Goal: Task Accomplishment & Management: Use online tool/utility

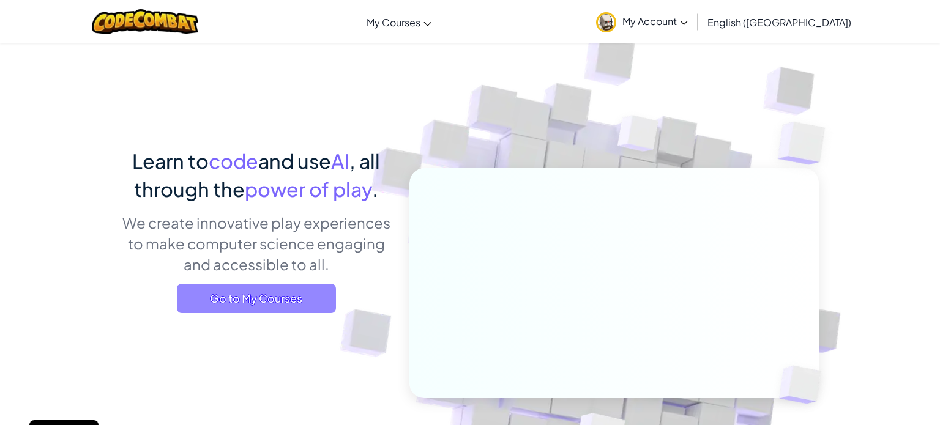
click at [275, 299] on span "Go to My Courses" at bounding box center [256, 298] width 159 height 29
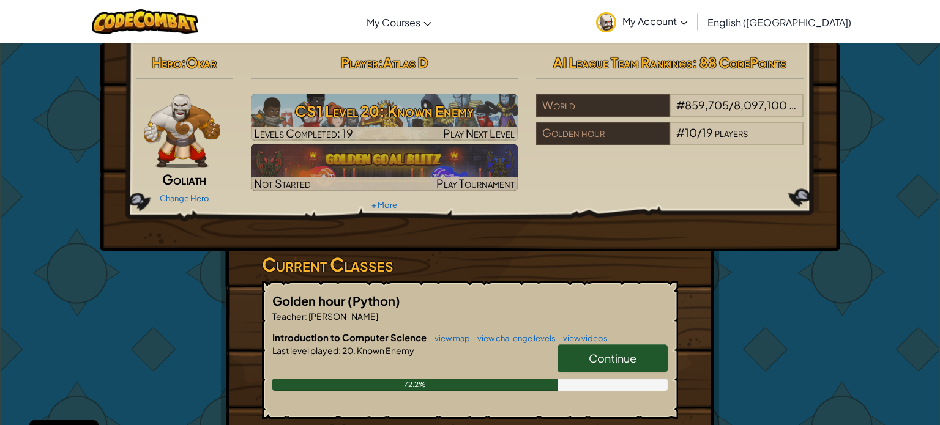
click at [603, 363] on span "Continue" at bounding box center [613, 358] width 48 height 14
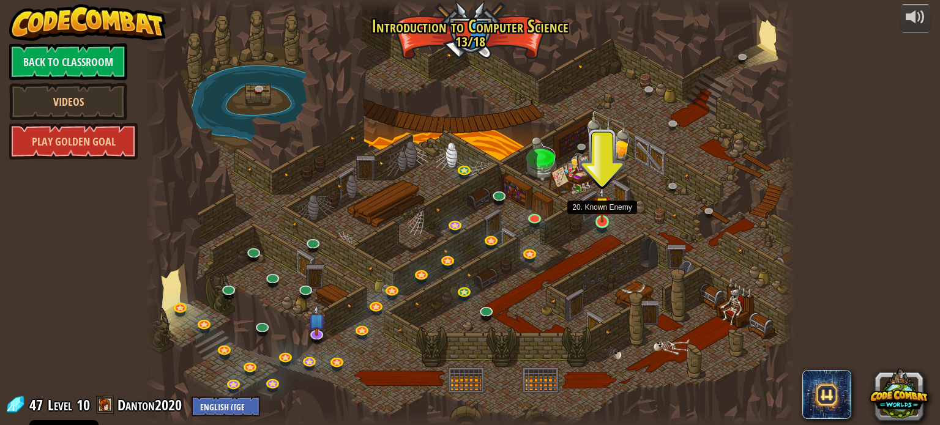
click at [605, 222] on img at bounding box center [602, 205] width 16 height 37
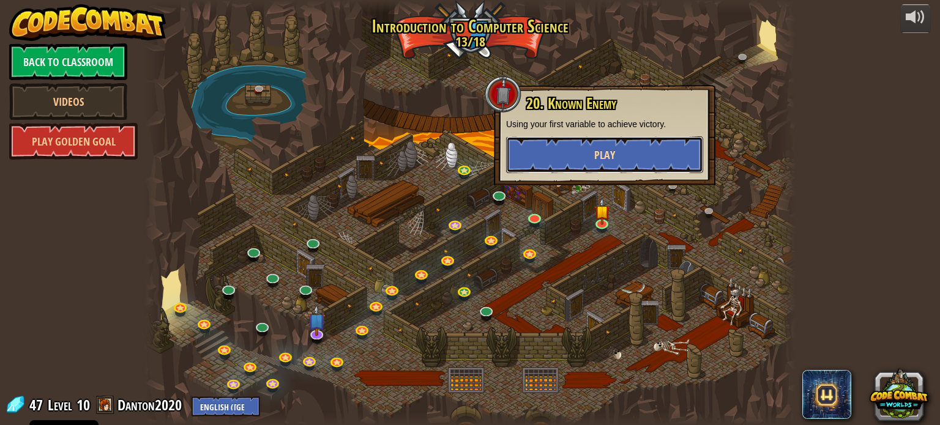
click at [614, 150] on span "Play" at bounding box center [604, 154] width 21 height 15
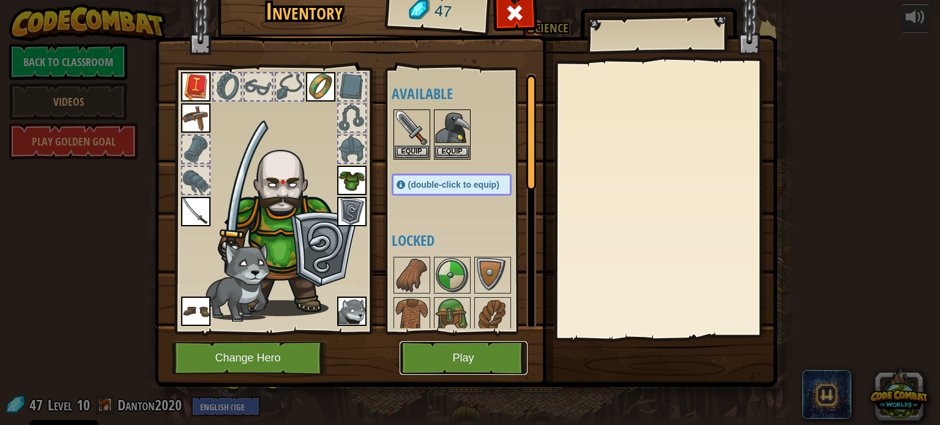
click at [441, 364] on button "Play" at bounding box center [464, 359] width 128 height 34
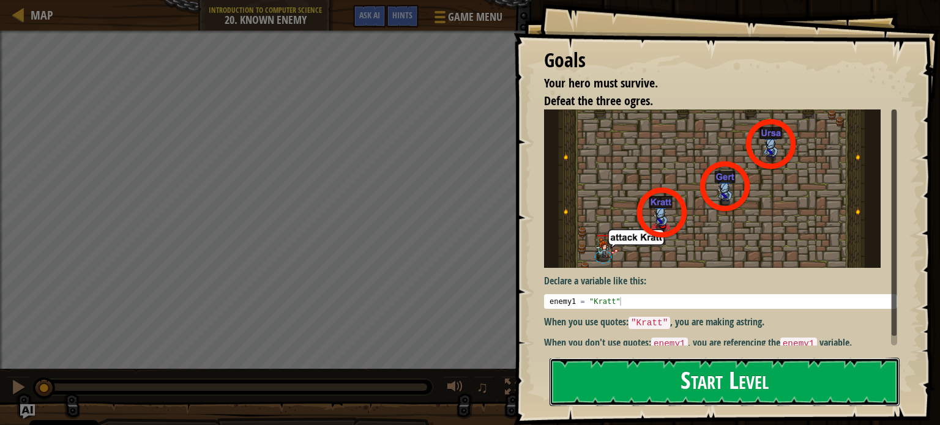
click at [630, 387] on button "Start Level" at bounding box center [725, 382] width 350 height 48
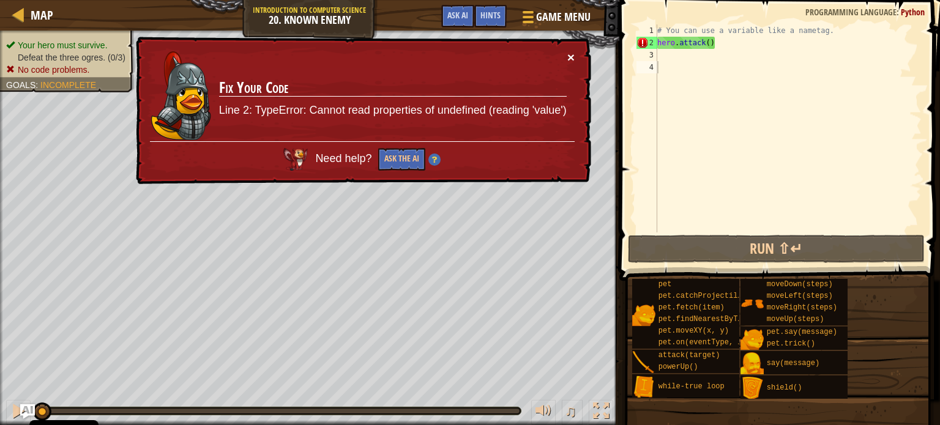
click at [567, 59] on button "×" at bounding box center [570, 57] width 7 height 13
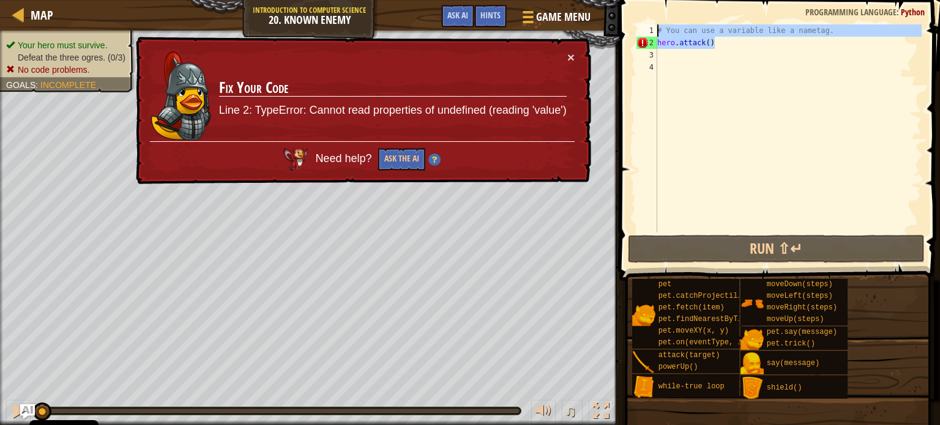
drag, startPoint x: 719, startPoint y: 40, endPoint x: 643, endPoint y: 23, distance: 77.8
click at [643, 23] on div "1 2 3 4 # You can use a variable like a nametag. hero . attack ( ) הההההההההההה…" at bounding box center [778, 164] width 324 height 317
type textarea "# You can use a variable like a nametag. hero.attack()"
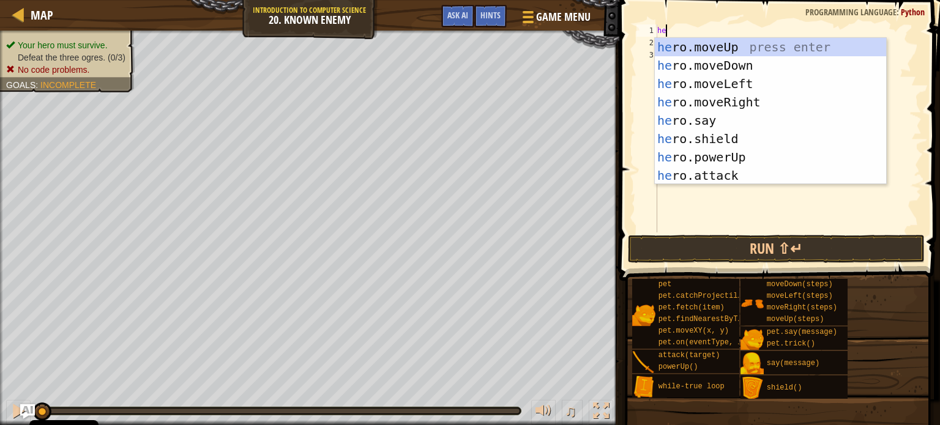
scroll to position [6, 0]
click at [726, 171] on div "hero .moveUp press enter hero .moveDown press enter hero .moveLeft press enter …" at bounding box center [770, 130] width 231 height 184
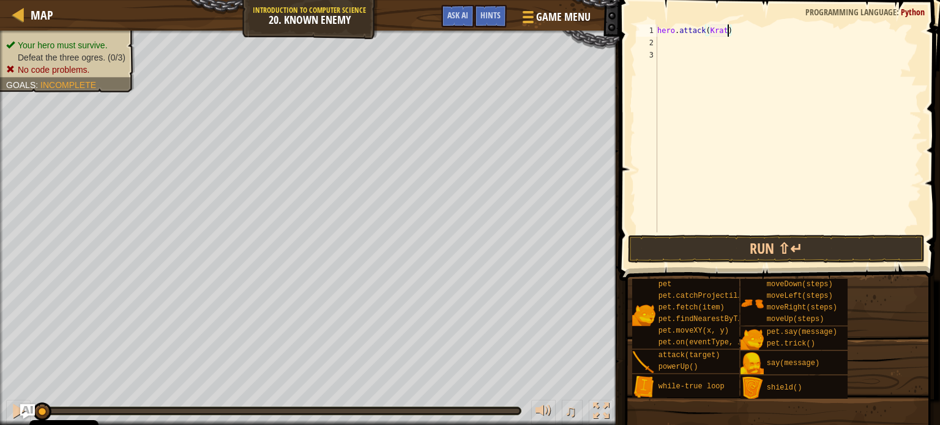
scroll to position [6, 6]
click at [763, 248] on button "Run ⇧↵" at bounding box center [776, 249] width 297 height 28
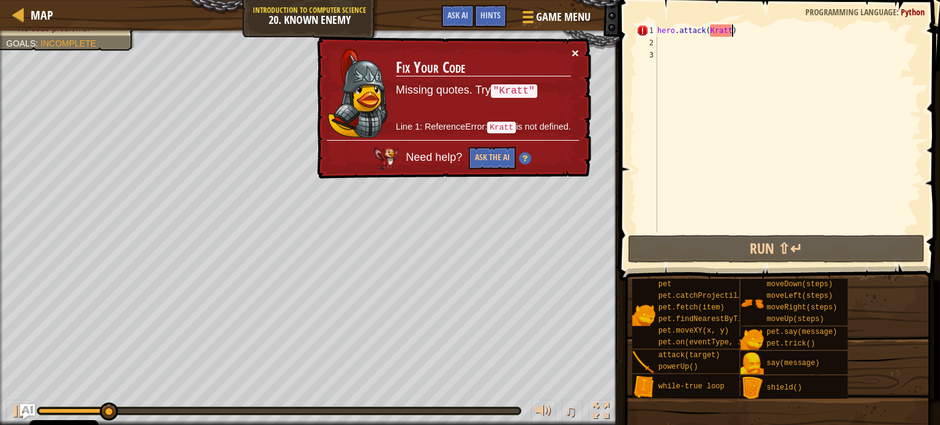
click at [576, 53] on button "×" at bounding box center [575, 53] width 7 height 13
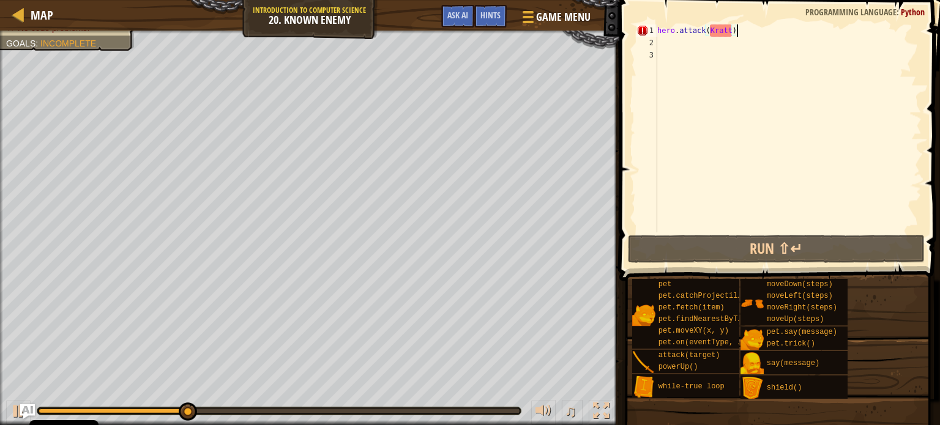
click at [745, 31] on div "hero . attack ( [GEOGRAPHIC_DATA] )" at bounding box center [788, 140] width 267 height 233
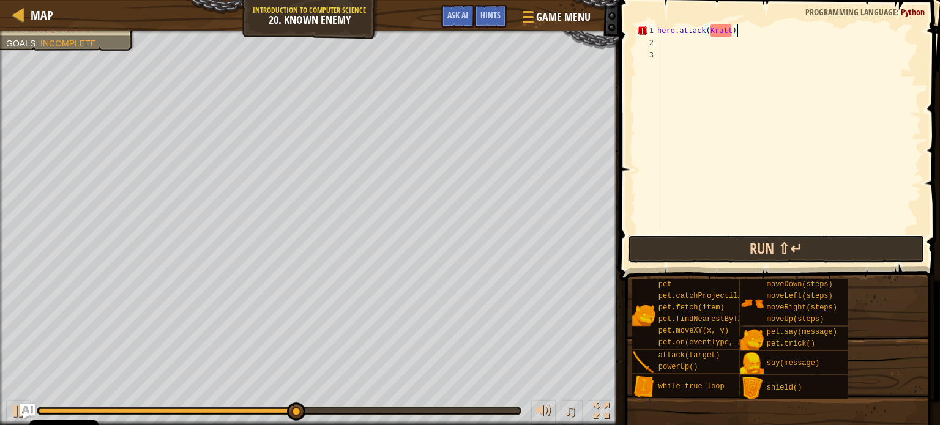
click at [769, 250] on button "Run ⇧↵" at bounding box center [776, 249] width 297 height 28
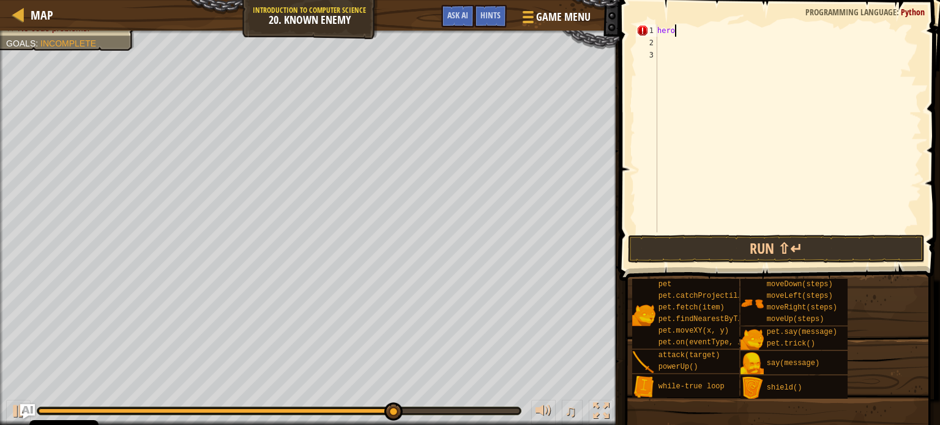
scroll to position [6, 0]
type textarea "h"
click at [15, 11] on div at bounding box center [18, 14] width 15 height 15
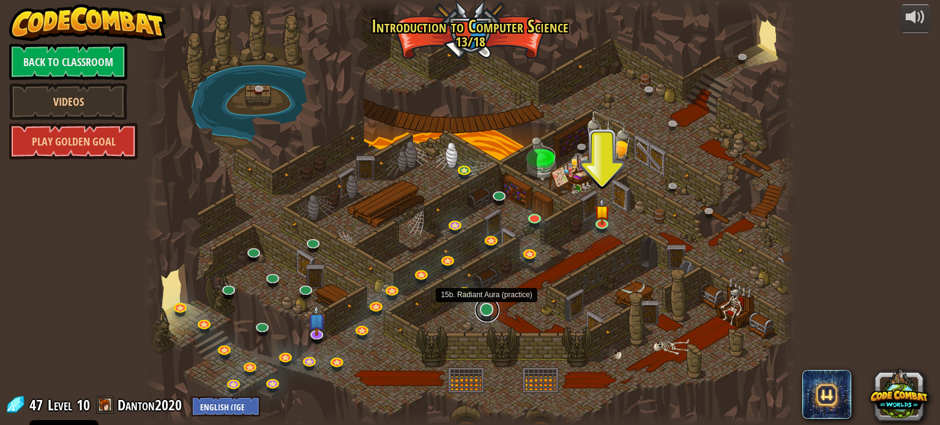
click at [482, 310] on link at bounding box center [487, 310] width 24 height 24
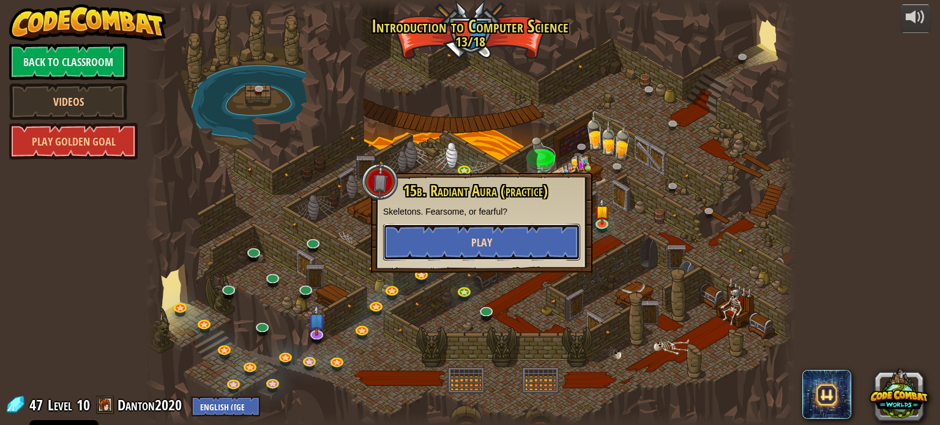
click at [517, 248] on button "Play" at bounding box center [481, 242] width 197 height 37
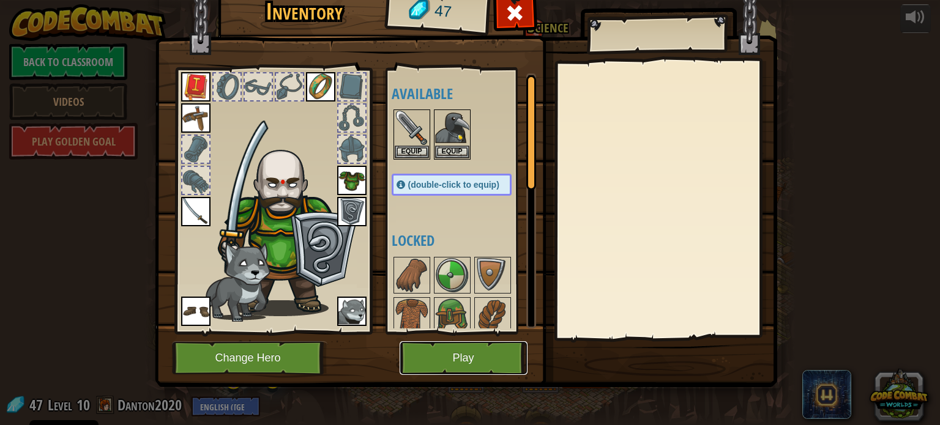
click at [501, 362] on button "Play" at bounding box center [464, 359] width 128 height 34
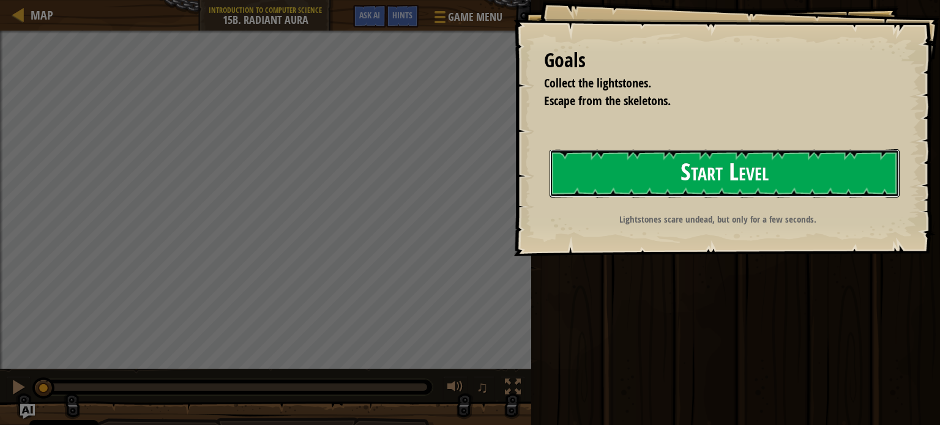
click at [733, 182] on button "Start Level" at bounding box center [725, 173] width 350 height 48
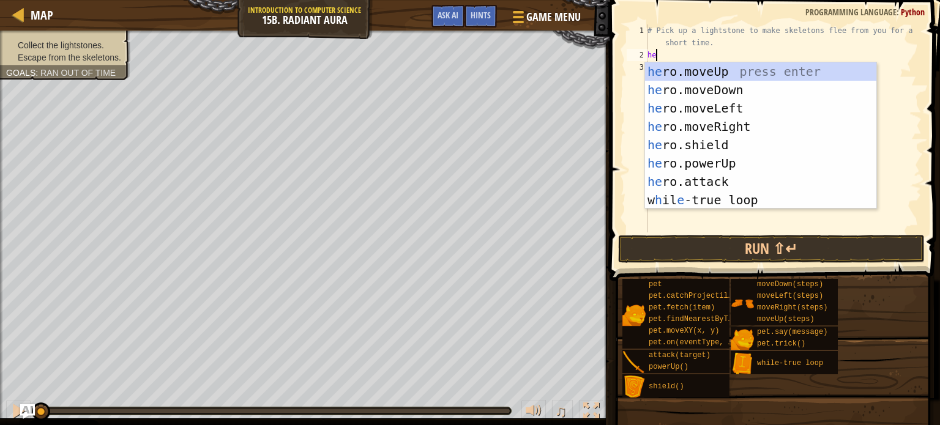
scroll to position [6, 0]
type textarea "hero"
click at [707, 66] on div "hero .moveUp press enter hero .moveDown press enter hero .moveLeft press enter …" at bounding box center [760, 154] width 231 height 184
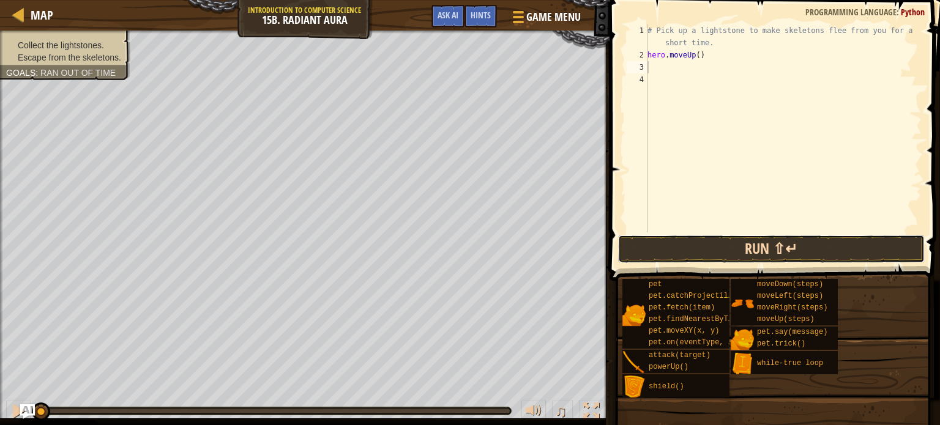
click at [695, 242] on button "Run ⇧↵" at bounding box center [771, 249] width 307 height 28
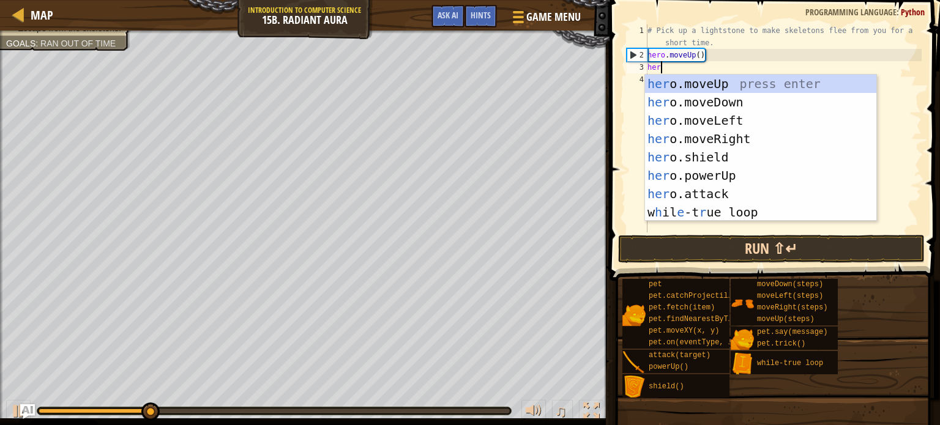
type textarea "hero"
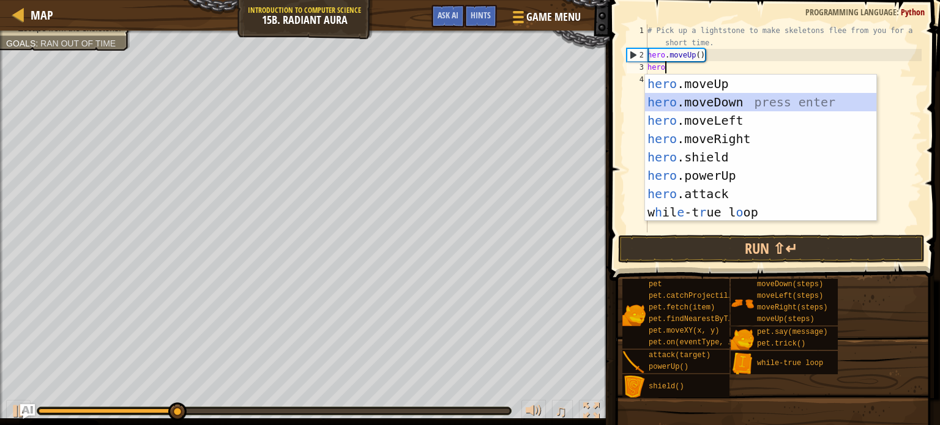
click at [752, 105] on div "hero .moveUp press enter hero .moveDown press enter hero .moveLeft press enter …" at bounding box center [760, 167] width 231 height 184
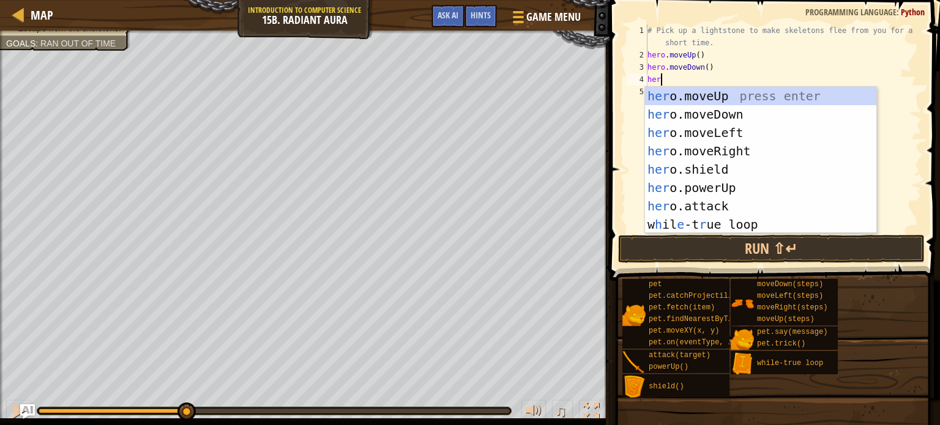
type textarea "hero"
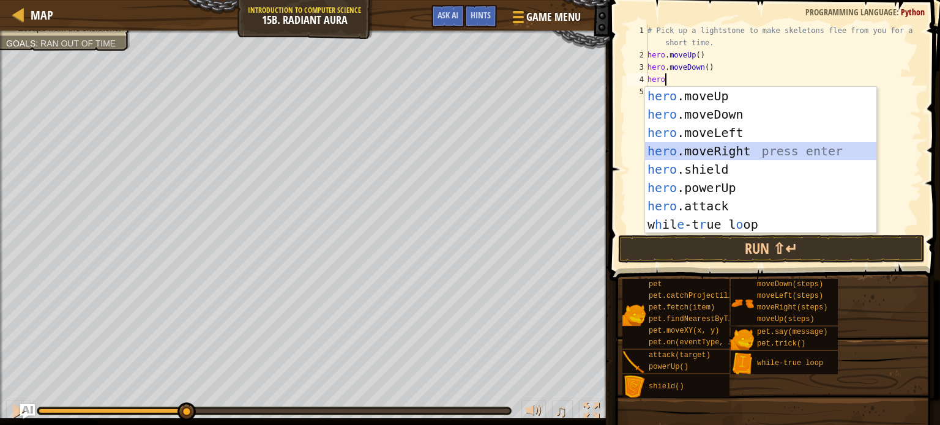
click at [737, 152] on div "hero .moveUp press enter hero .moveDown press enter hero .moveLeft press enter …" at bounding box center [760, 179] width 231 height 184
